Goal: Task Accomplishment & Management: Manage account settings

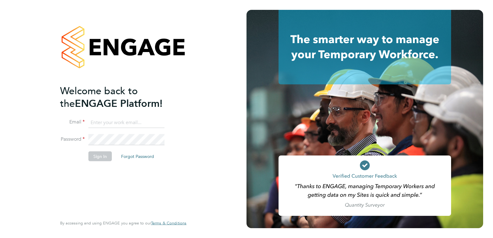
type input "[EMAIL_ADDRESS][PERSON_NAME][DOMAIN_NAME]"
click at [97, 156] on button "Sign In" at bounding box center [99, 156] width 23 height 10
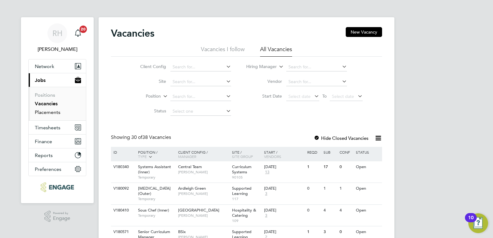
click at [52, 112] on link "Placements" at bounding box center [48, 112] width 26 height 6
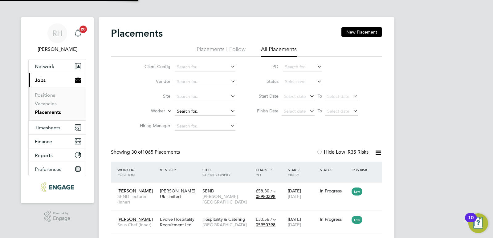
click at [189, 114] on input at bounding box center [205, 111] width 61 height 9
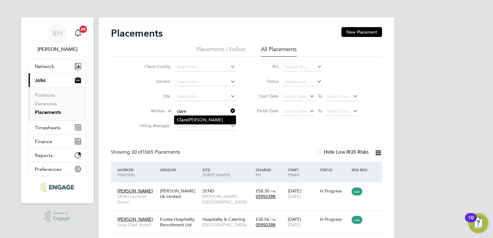
click at [189, 119] on li "Clare Aderonke Adewusi" at bounding box center [204, 120] width 61 height 8
type input "[PERSON_NAME] [PERSON_NAME]"
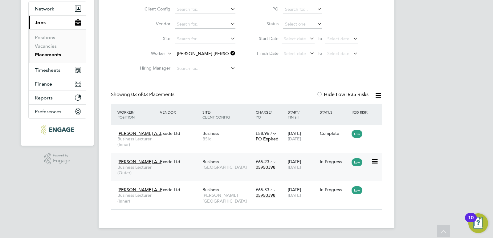
click at [140, 166] on span "Business Lecturer (Outer)" at bounding box center [136, 170] width 39 height 11
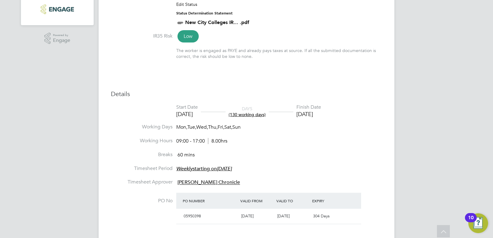
scroll to position [116, 0]
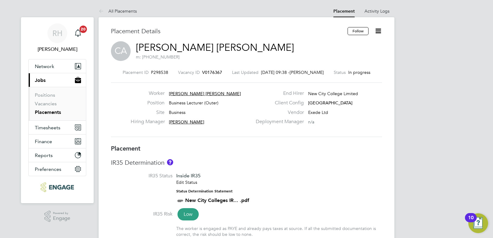
click at [377, 32] on icon at bounding box center [378, 31] width 8 height 8
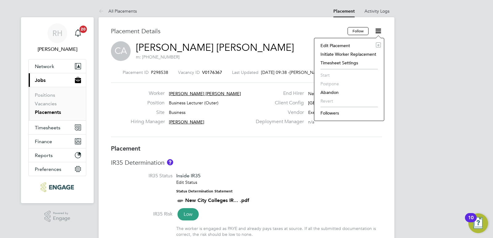
click at [349, 44] on li "Edit Placement e" at bounding box center [348, 45] width 63 height 9
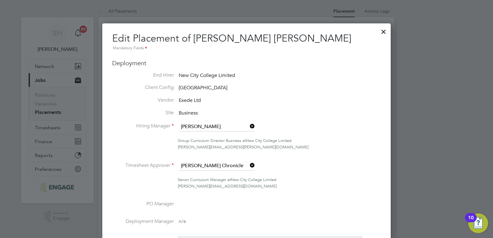
click at [249, 166] on icon at bounding box center [249, 165] width 0 height 9
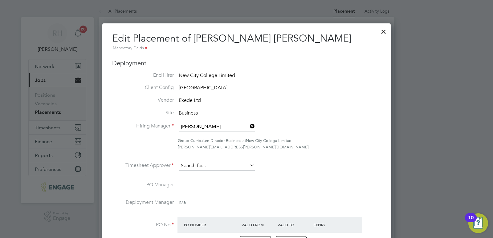
click at [229, 165] on input at bounding box center [217, 166] width 76 height 9
click at [221, 174] on li "Mahna z [PERSON_NAME]" at bounding box center [216, 175] width 77 height 8
type input "[PERSON_NAME]"
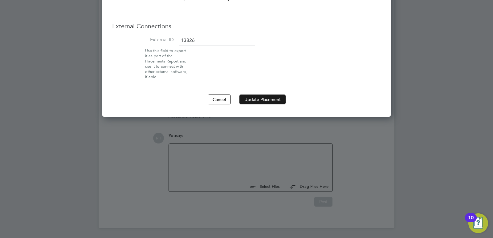
click at [258, 99] on button "Update Placement" at bounding box center [262, 100] width 46 height 10
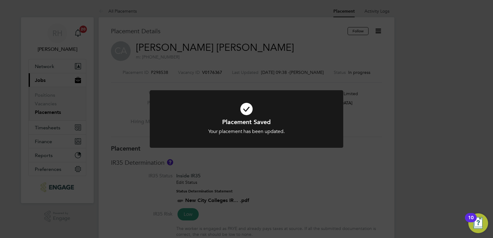
click at [264, 166] on div "Placement Saved Your placement has been updated. Cancel Okay" at bounding box center [246, 119] width 493 height 238
